Goal: Task Accomplishment & Management: Manage account settings

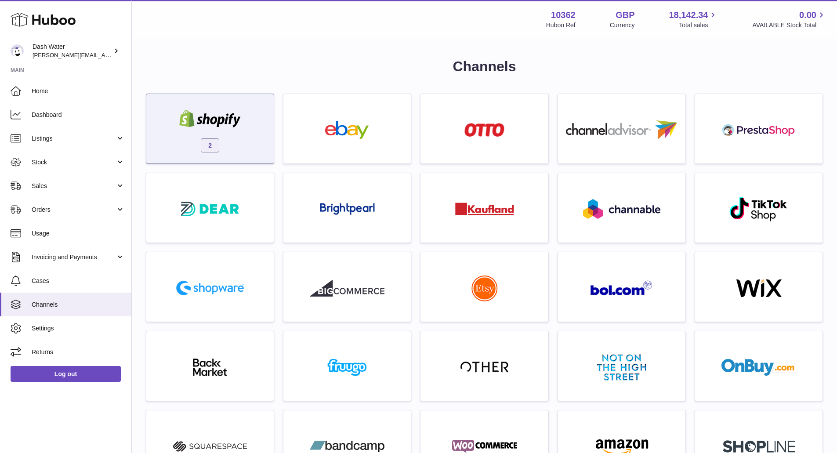
click at [236, 133] on div "2" at bounding box center [210, 131] width 119 height 56
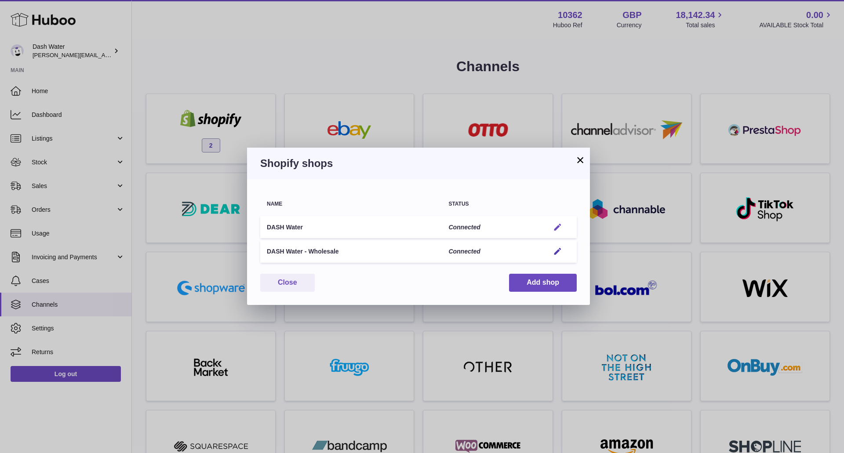
click at [559, 228] on em "button" at bounding box center [557, 227] width 9 height 9
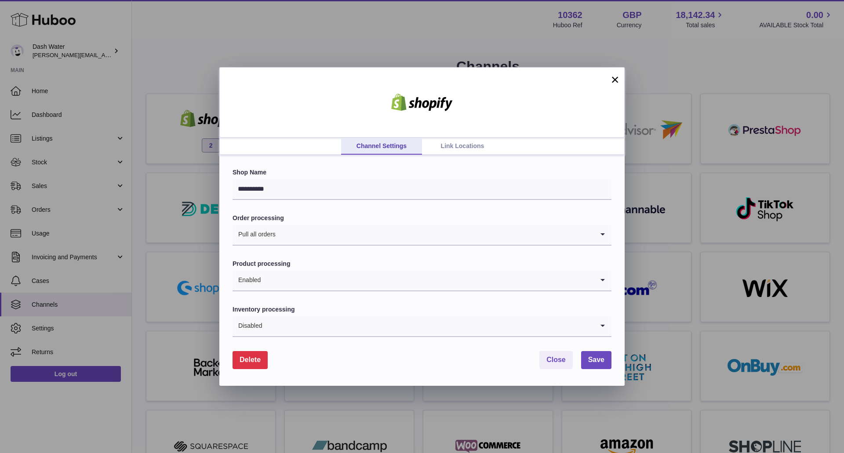
click at [472, 150] on link "Link Locations" at bounding box center [462, 146] width 81 height 17
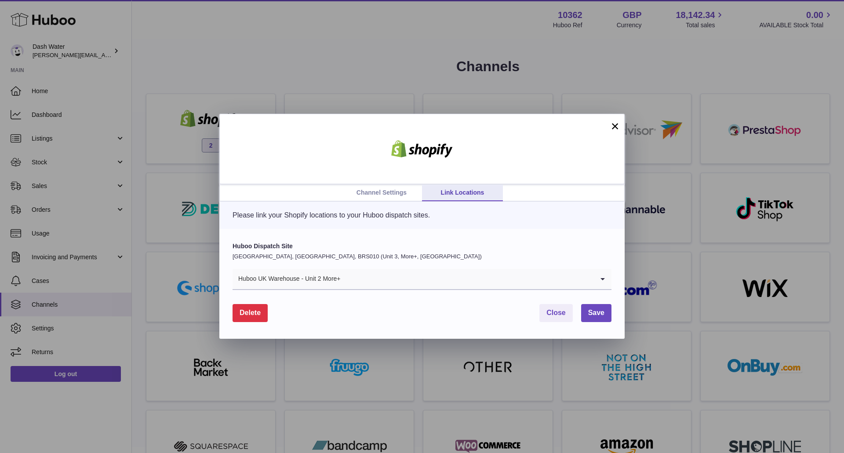
click at [611, 127] on button "×" at bounding box center [615, 126] width 11 height 11
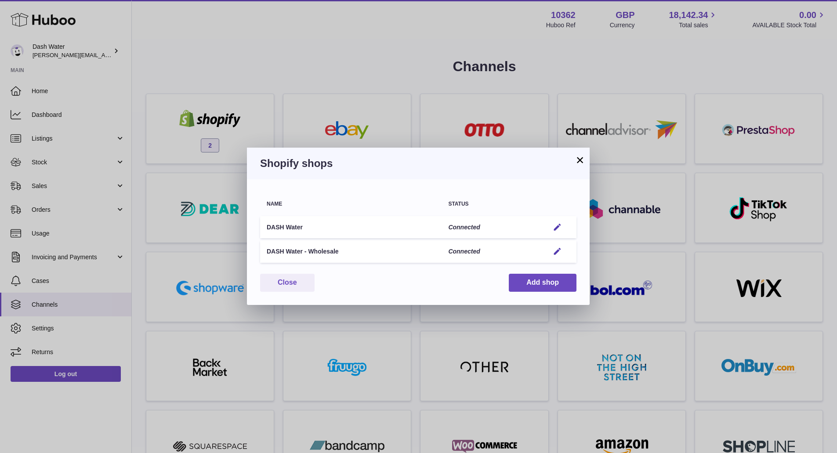
click at [582, 158] on button "×" at bounding box center [580, 160] width 11 height 11
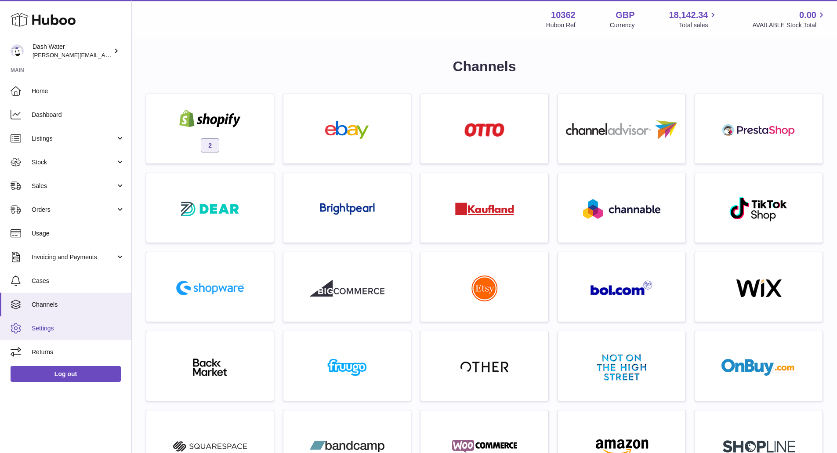
click at [35, 330] on span "Settings" at bounding box center [78, 328] width 93 height 8
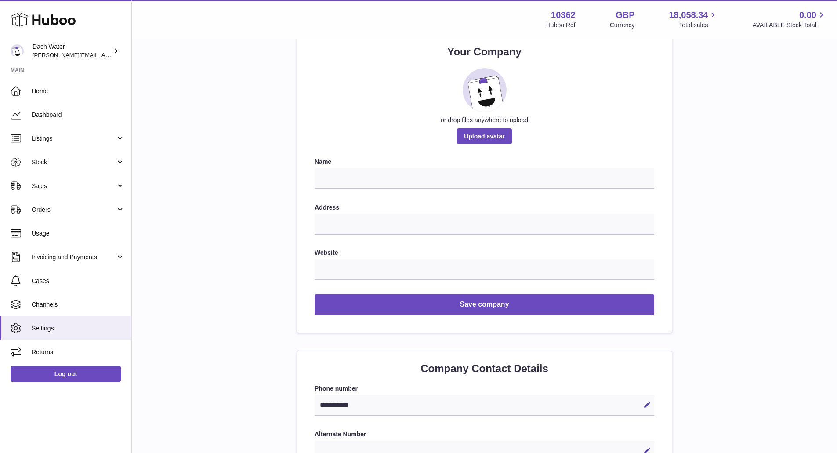
scroll to position [88, 0]
